Goal: Transaction & Acquisition: Book appointment/travel/reservation

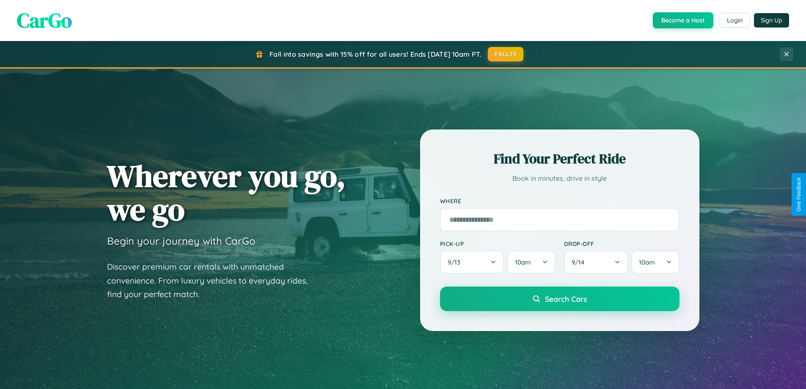
scroll to position [25, 0]
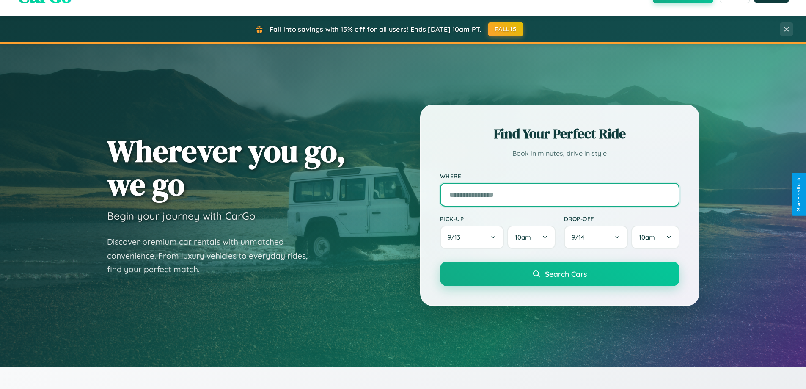
click at [559, 194] on input "text" at bounding box center [559, 195] width 239 height 24
type input "*********"
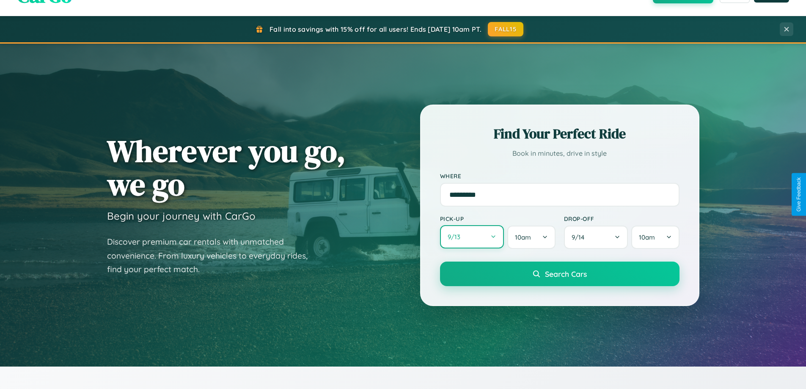
click at [471, 237] on button "9 / 13" at bounding box center [472, 236] width 64 height 23
select select "*"
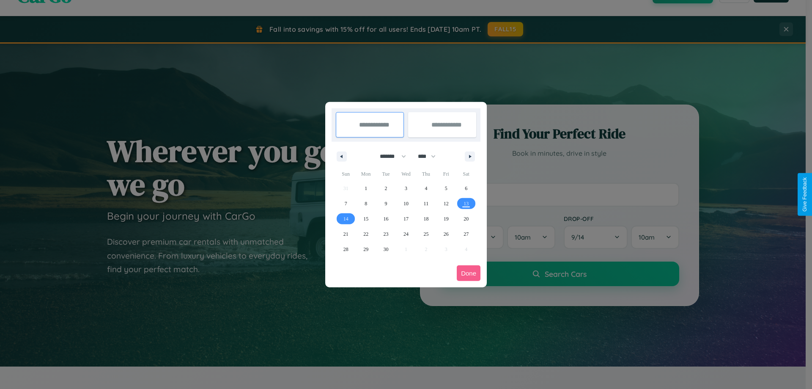
drag, startPoint x: 389, startPoint y: 156, endPoint x: 406, endPoint y: 170, distance: 21.7
click at [389, 156] on select "******* ******** ***** ***** *** **** **** ****** ********* ******* ******** **…" at bounding box center [391, 156] width 36 height 14
drag, startPoint x: 430, startPoint y: 156, endPoint x: 406, endPoint y: 170, distance: 28.0
click at [430, 156] on select "**** **** **** **** **** **** **** **** **** **** **** **** **** **** **** ****…" at bounding box center [426, 156] width 25 height 14
select select "****"
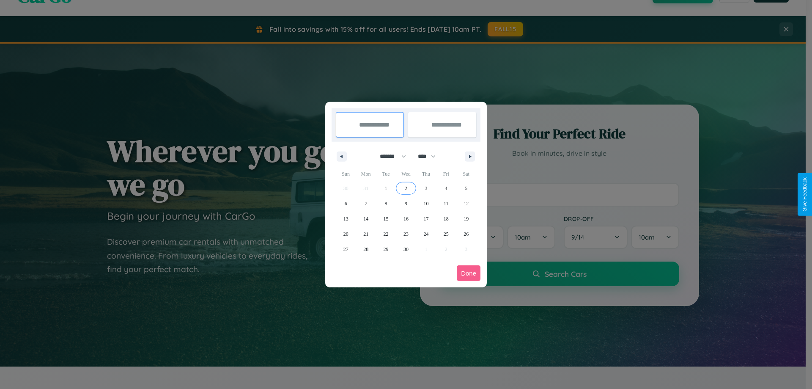
click at [406, 188] on span "2" at bounding box center [406, 188] width 3 height 15
type input "**********"
click at [426, 203] on span "10" at bounding box center [425, 203] width 5 height 15
type input "**********"
click at [469, 273] on button "Done" at bounding box center [469, 273] width 24 height 16
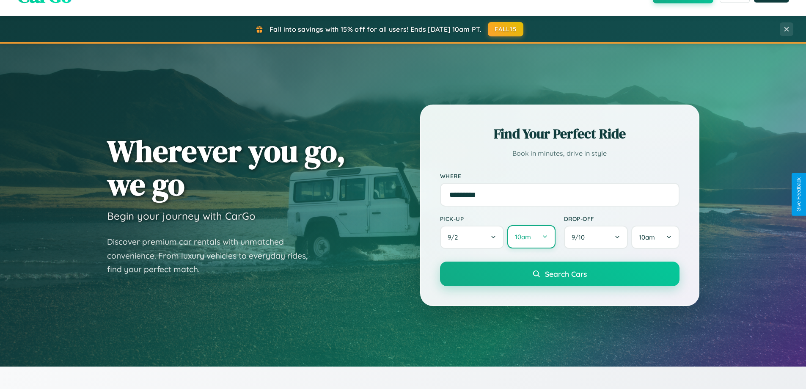
click at [531, 237] on button "10am" at bounding box center [531, 236] width 48 height 23
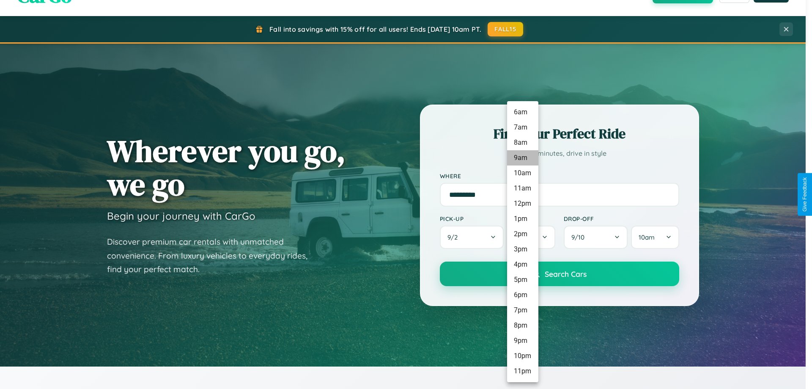
click at [522, 158] on li "9am" at bounding box center [522, 157] width 31 height 15
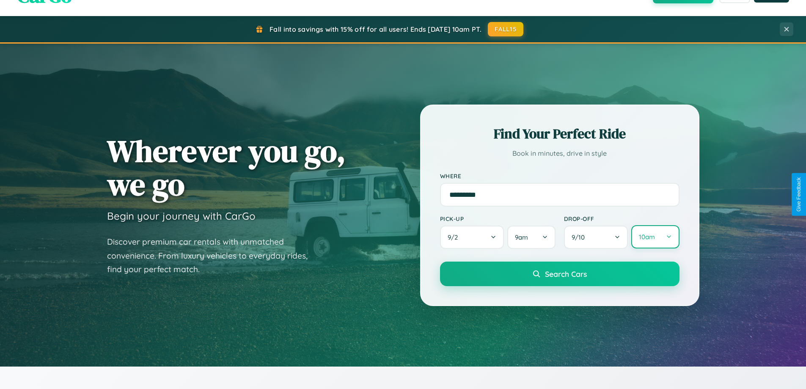
click at [655, 237] on button "10am" at bounding box center [655, 236] width 48 height 23
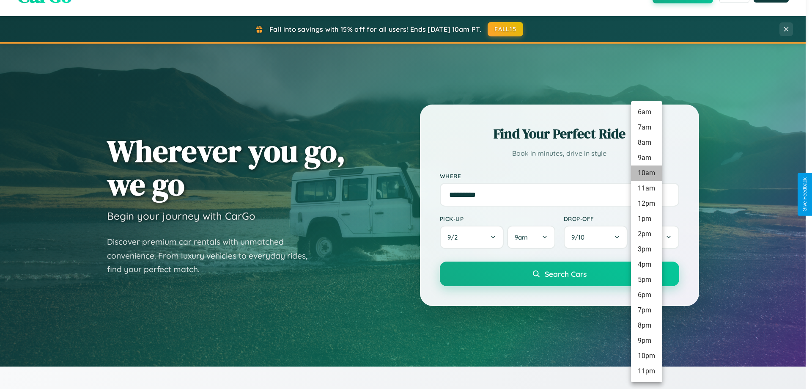
click at [646, 173] on li "10am" at bounding box center [646, 172] width 31 height 15
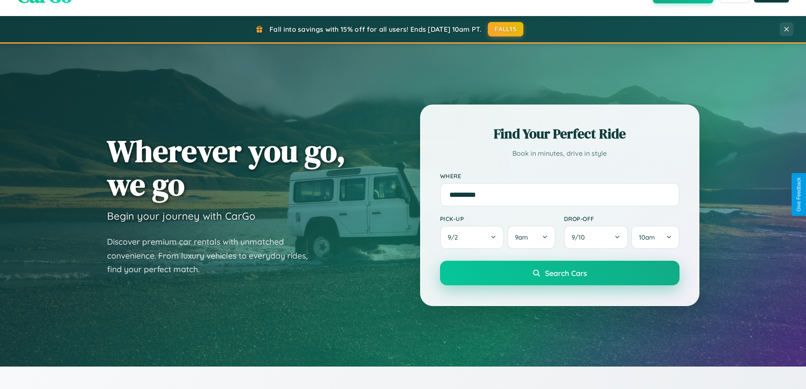
click at [559, 274] on span "Search Cars" at bounding box center [566, 272] width 42 height 9
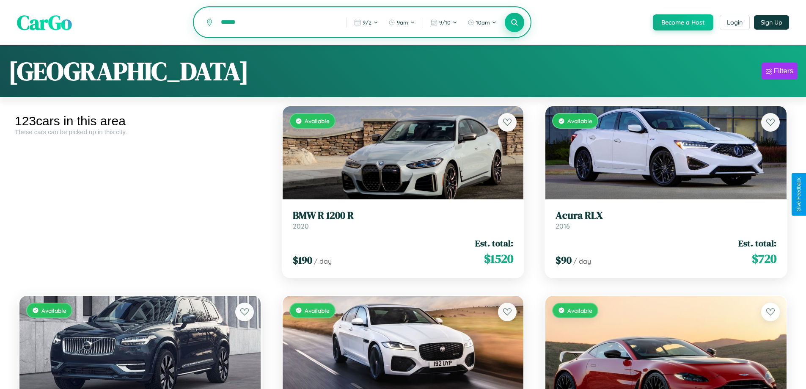
type input "******"
click at [514, 23] on icon at bounding box center [514, 22] width 8 height 8
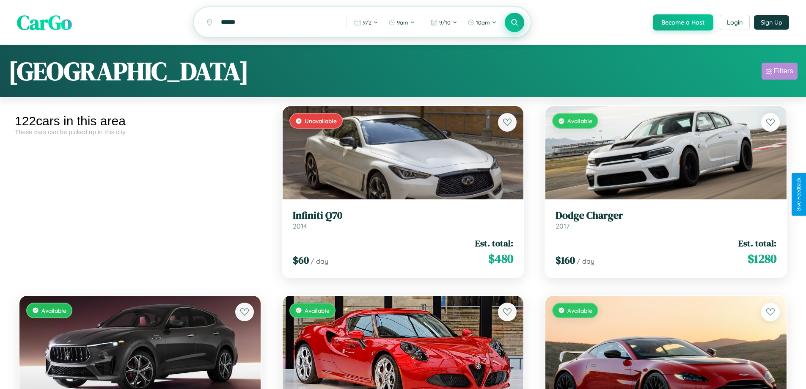
click at [779, 72] on div "Filters" at bounding box center [782, 71] width 19 height 8
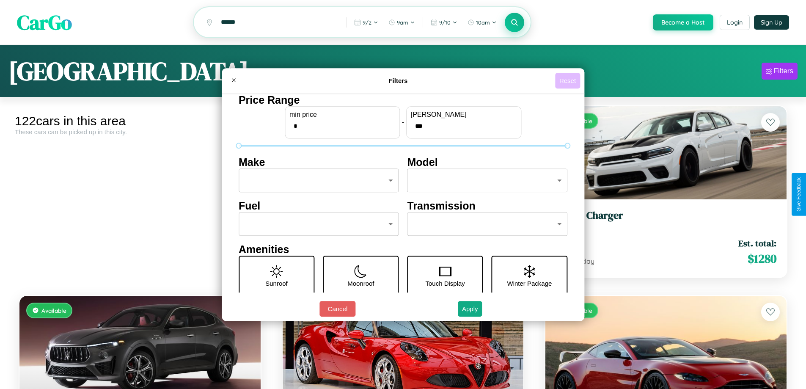
click at [568, 80] on button "Reset" at bounding box center [567, 81] width 25 height 16
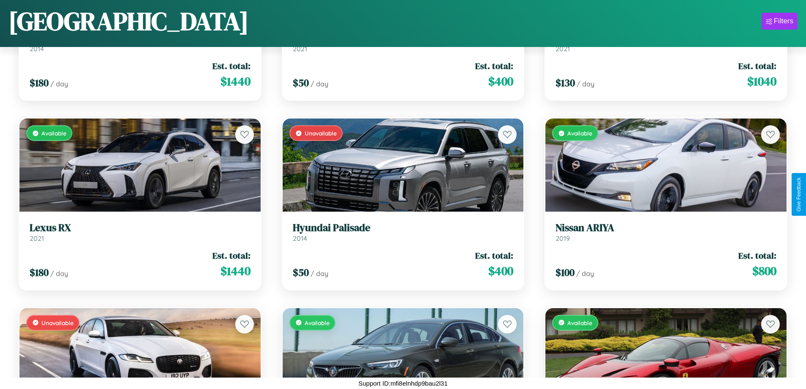
scroll to position [4096, 0]
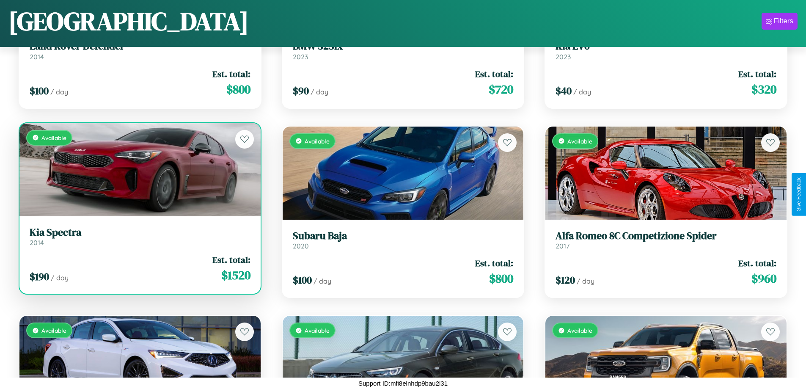
click at [139, 169] on div "Available" at bounding box center [139, 169] width 241 height 93
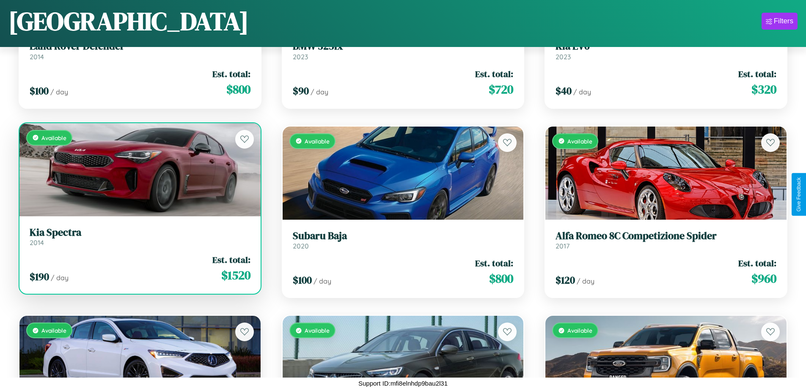
click at [139, 169] on div "Available" at bounding box center [139, 169] width 241 height 93
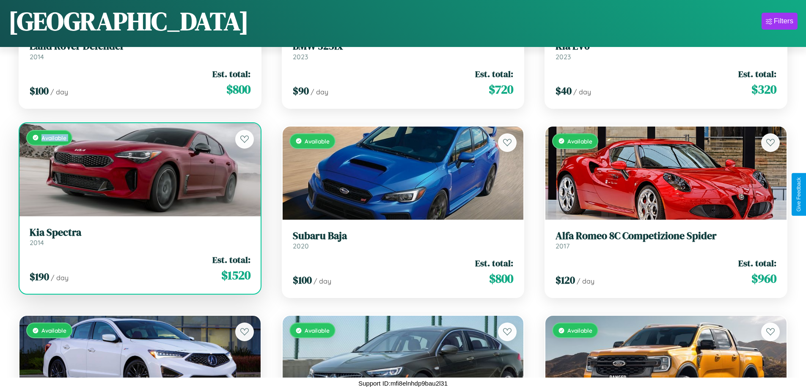
click at [139, 169] on div "Available" at bounding box center [139, 169] width 241 height 93
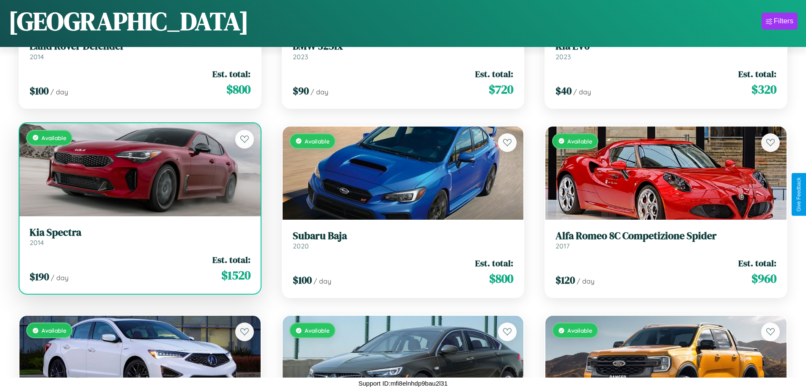
click at [139, 169] on div "Available" at bounding box center [139, 169] width 241 height 93
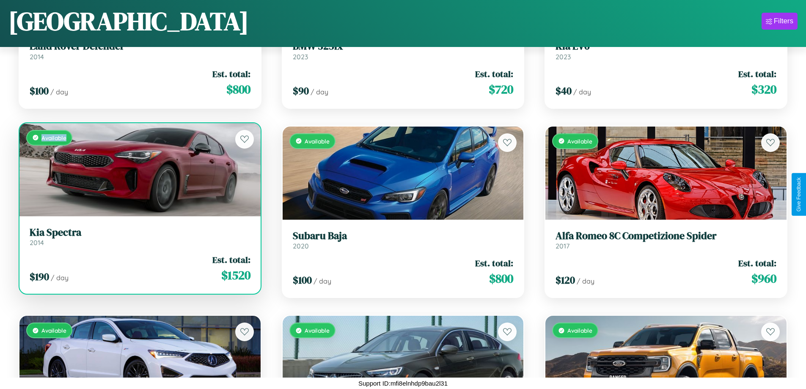
click at [139, 169] on div "Available" at bounding box center [139, 169] width 241 height 93
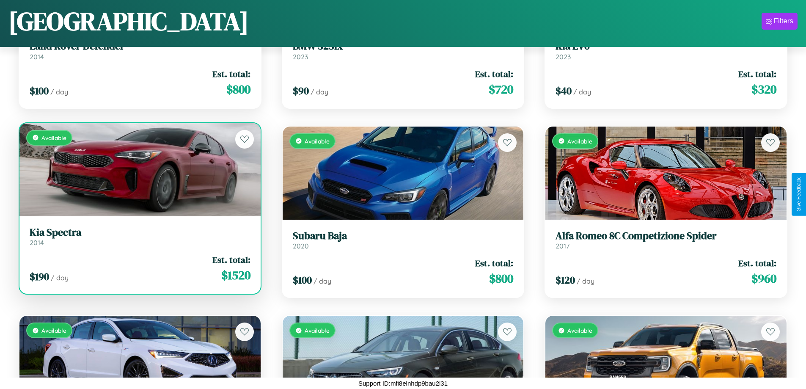
click at [139, 236] on h3 "Kia Spectra" at bounding box center [140, 232] width 221 height 12
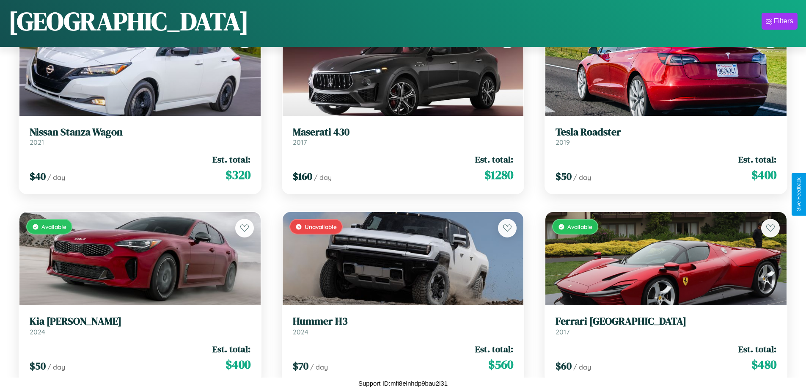
scroll to position [6178, 0]
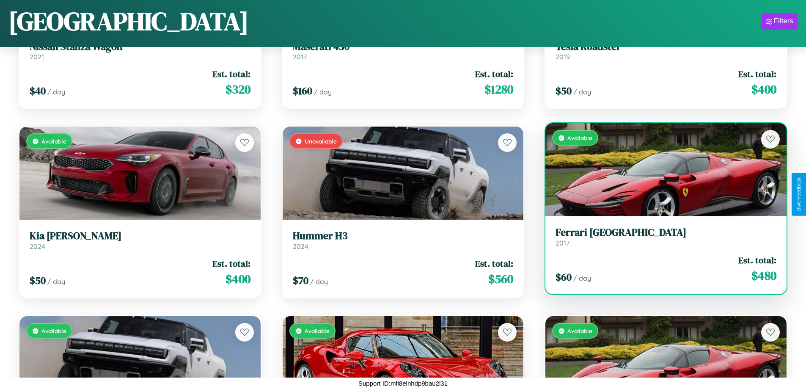
click at [660, 238] on h3 "Ferrari Roma" at bounding box center [665, 232] width 221 height 12
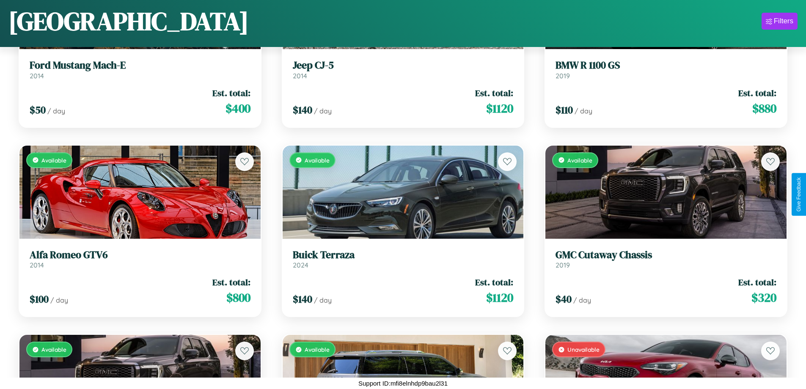
scroll to position [119, 0]
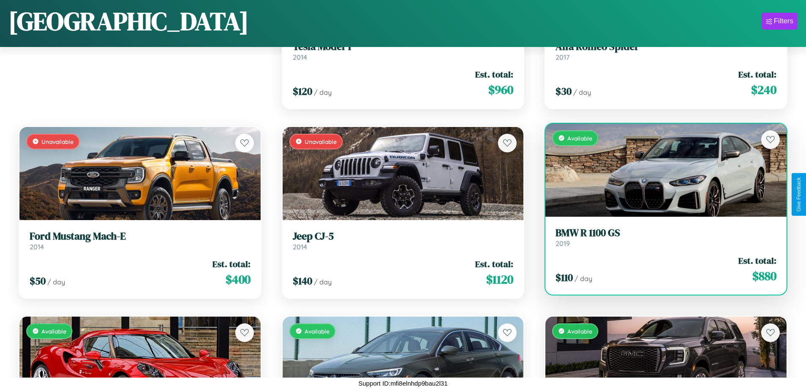
click at [660, 239] on h3 "BMW R 1100 GS" at bounding box center [665, 233] width 221 height 12
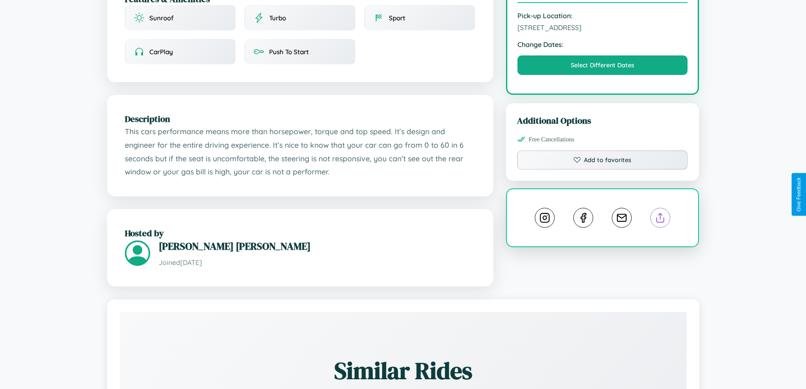
scroll to position [278, 0]
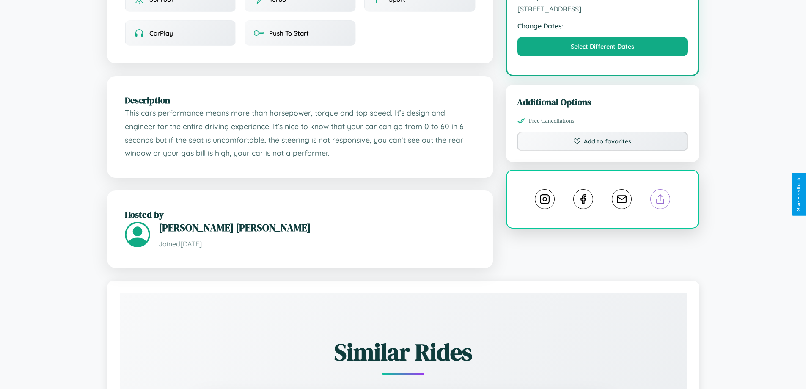
click at [660, 195] on line at bounding box center [660, 198] width 0 height 6
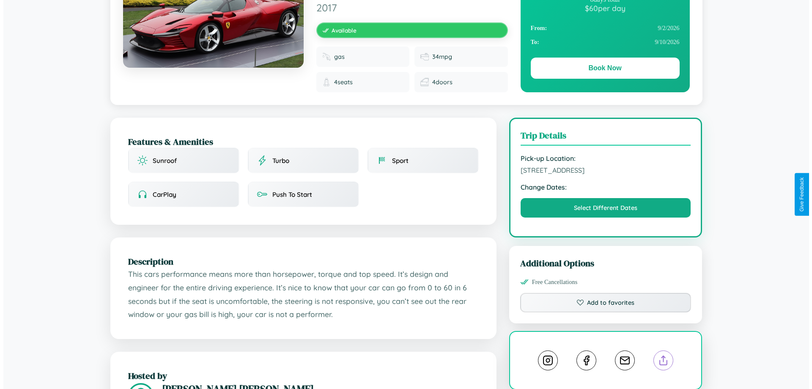
scroll to position [0, 0]
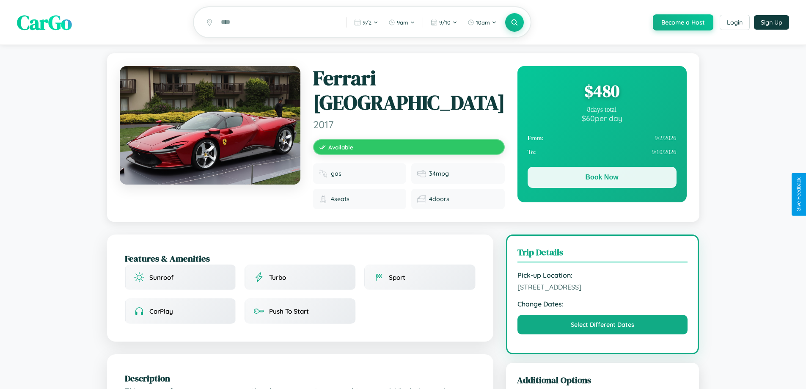
click at [601, 179] on button "Book Now" at bounding box center [601, 177] width 149 height 21
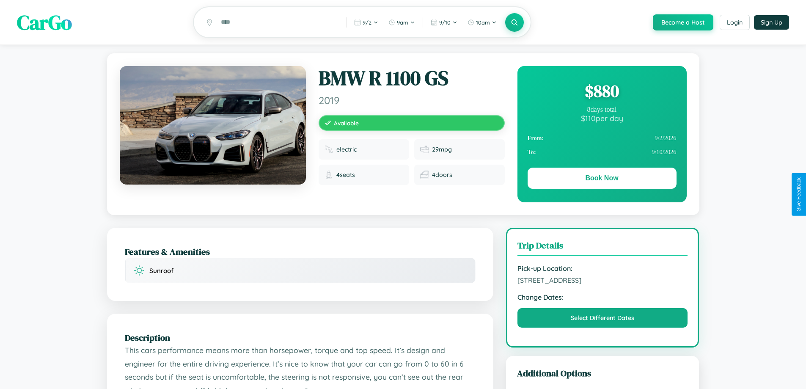
scroll to position [475, 0]
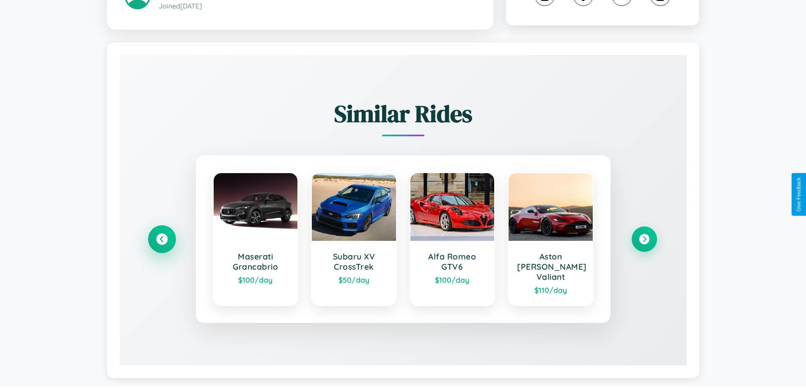
click at [162, 235] on icon at bounding box center [161, 238] width 11 height 11
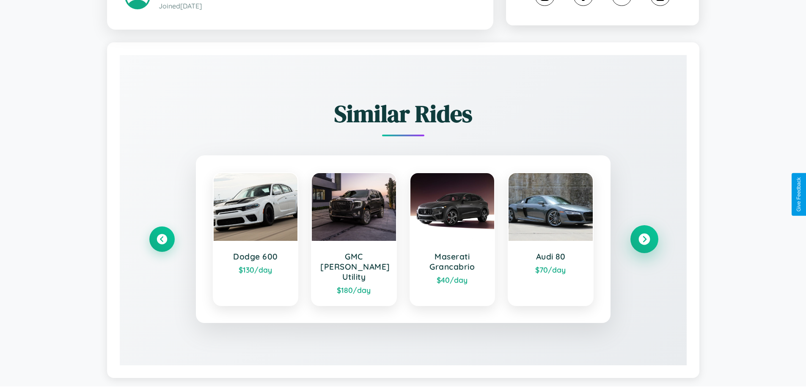
click at [644, 235] on icon at bounding box center [643, 238] width 11 height 11
